Goal: Information Seeking & Learning: Find specific fact

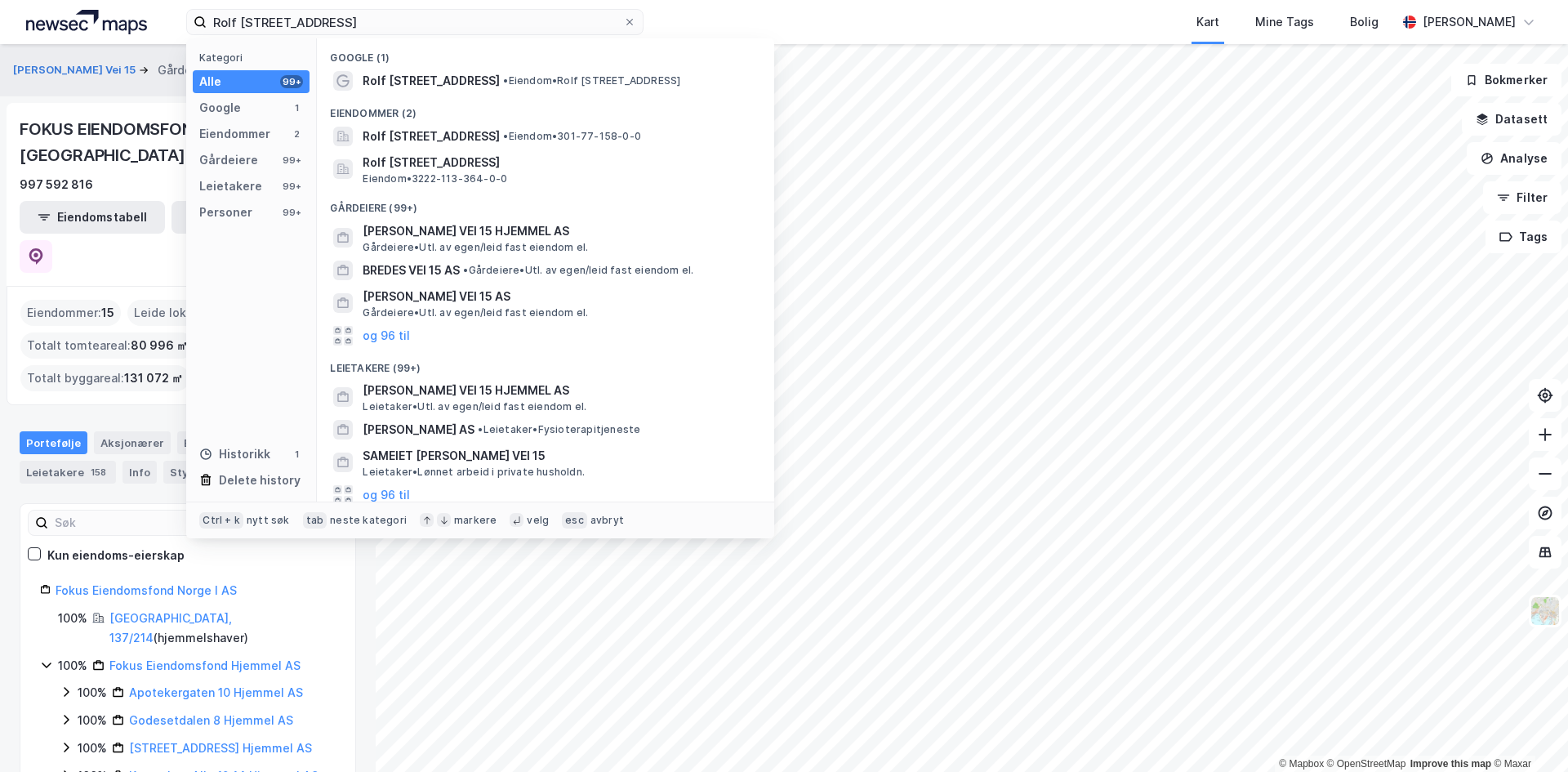
click at [150, 15] on div "[PERSON_NAME] vei 15 Kategori Alle 99+ Google 1 Eiendommer 2 Gårdeiere 99+ Leie…" at bounding box center [784, 22] width 1568 height 45
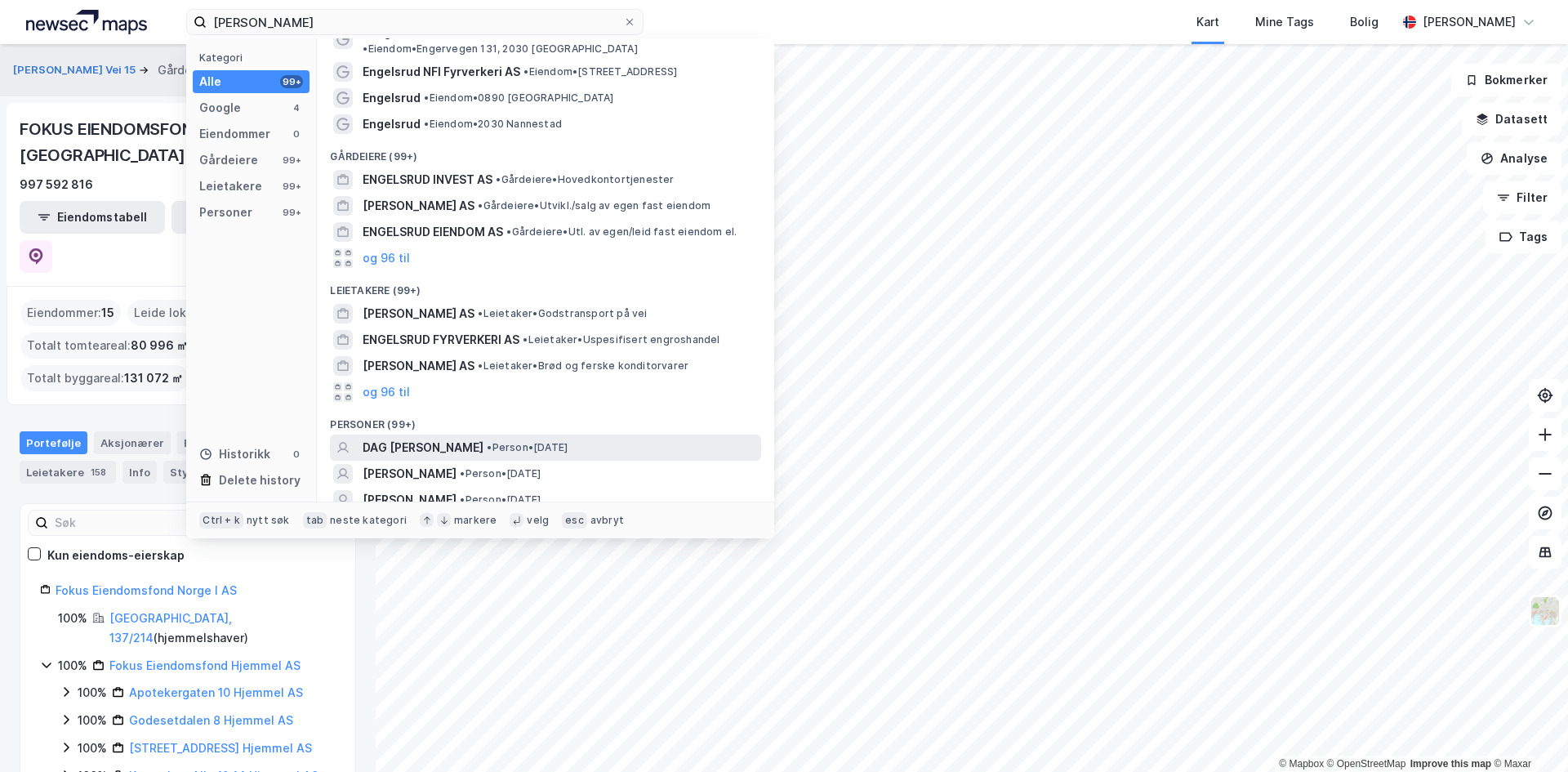
scroll to position [73, 0]
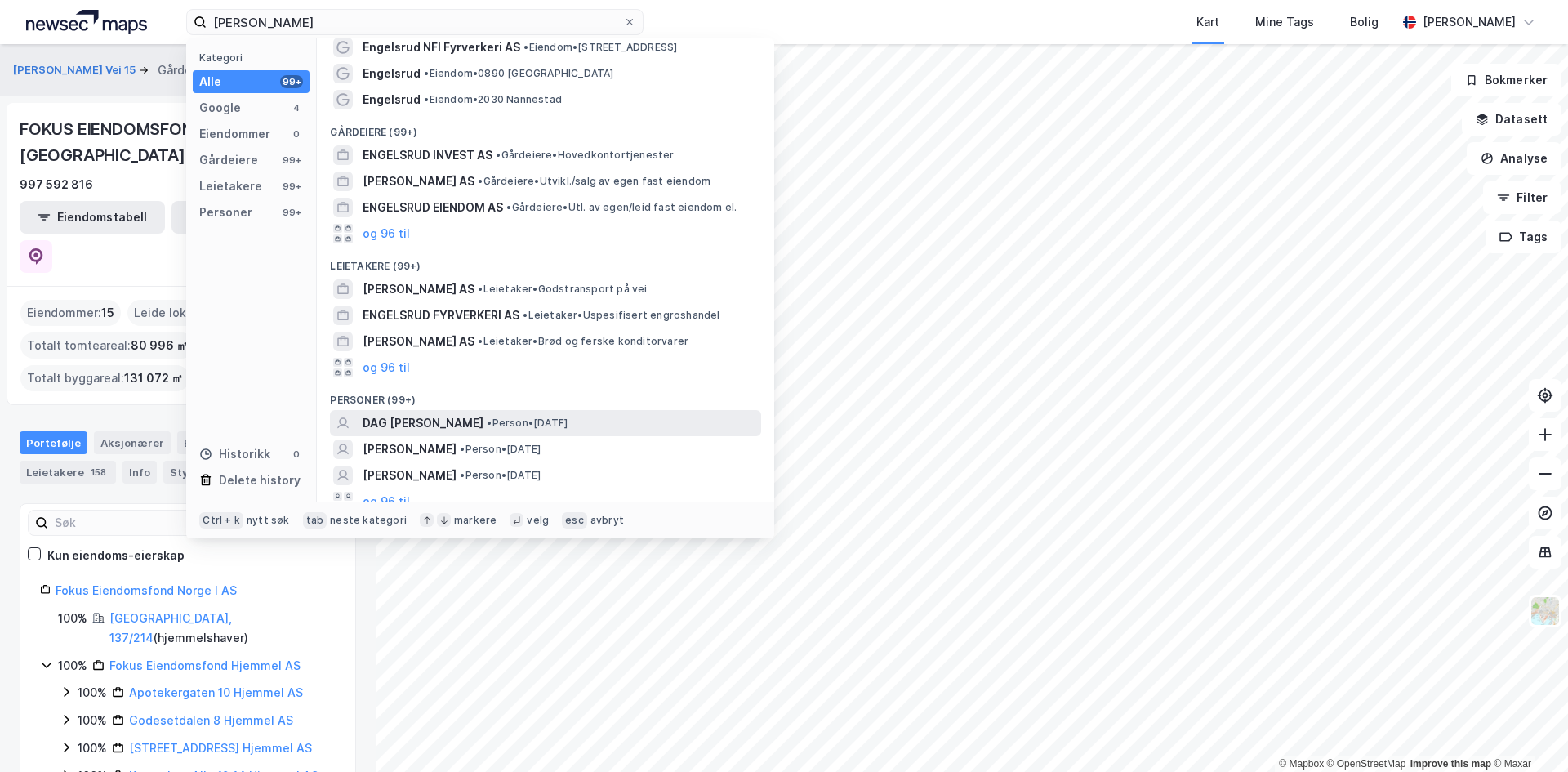
type input "[PERSON_NAME]"
click at [532, 417] on span "• Person • [DATE]" at bounding box center [526, 423] width 80 height 13
